Goal: Navigation & Orientation: Find specific page/section

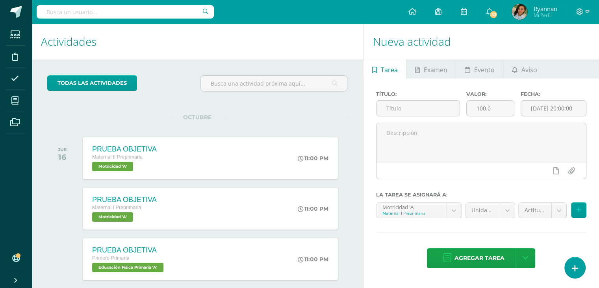
click at [218, 70] on div "todas las Actividades No tienes actividades Échale un vistazo a los demás perío…" at bounding box center [198, 270] width 332 height 421
click at [219, 70] on div "todas las Actividades No tienes actividades Échale un vistazo a los demás perío…" at bounding box center [198, 270] width 332 height 421
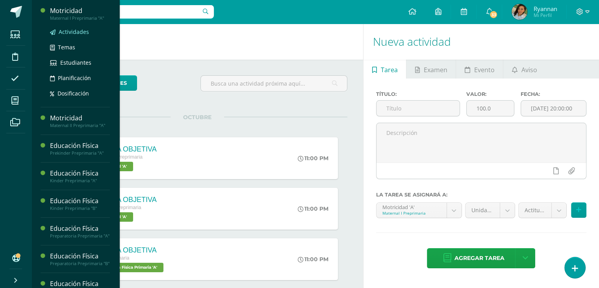
click at [69, 29] on span "Actividades" at bounding box center [74, 31] width 30 height 7
